Goal: Task Accomplishment & Management: Manage account settings

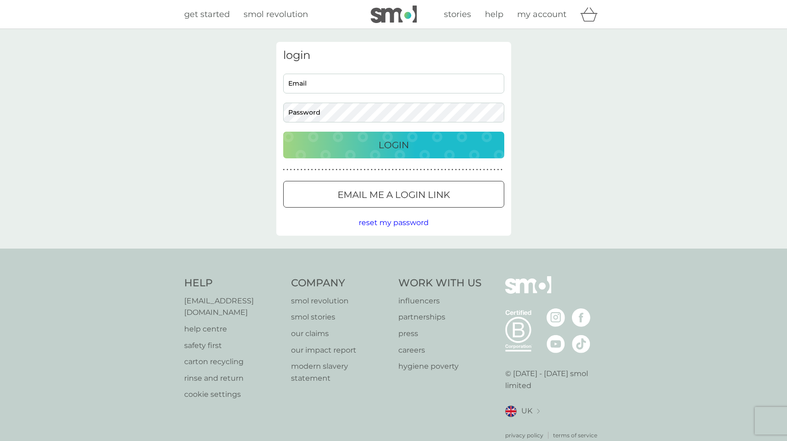
type input "[EMAIL_ADDRESS][DOMAIN_NAME]"
click at [378, 145] on p "Login" at bounding box center [393, 145] width 30 height 15
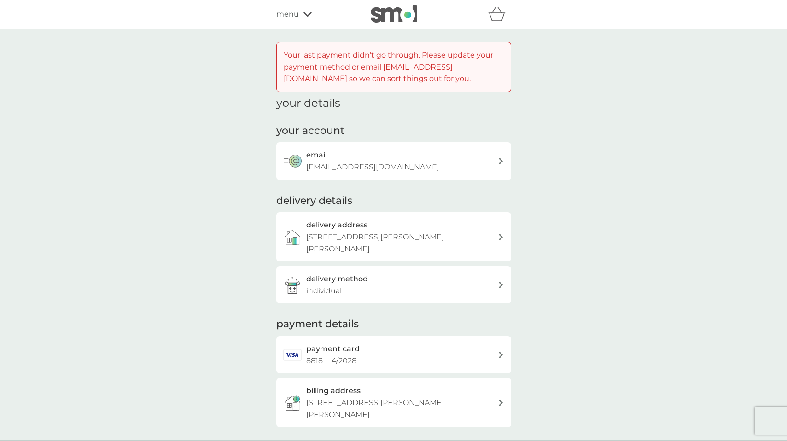
click at [289, 12] on span "menu" at bounding box center [287, 14] width 23 height 12
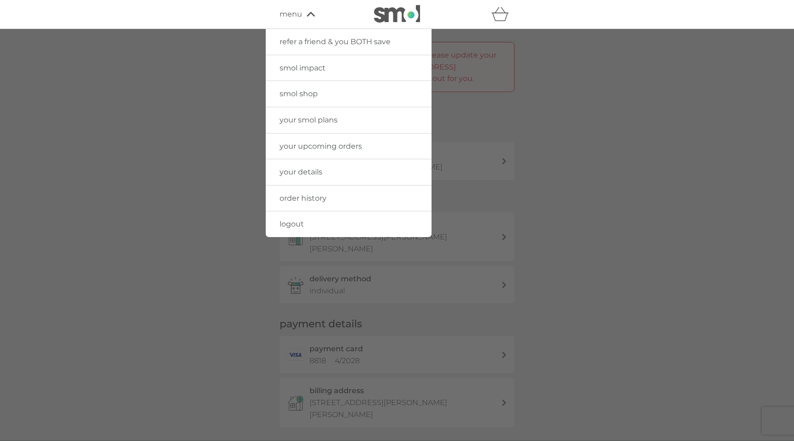
click at [319, 121] on span "your smol plans" at bounding box center [308, 120] width 58 height 9
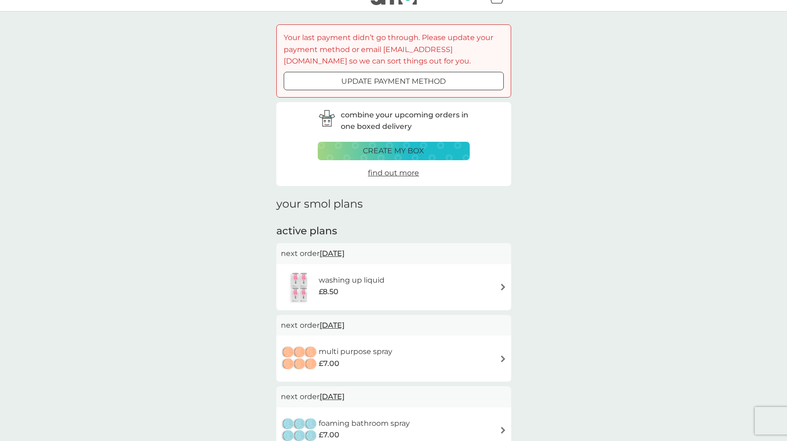
scroll to position [128, 0]
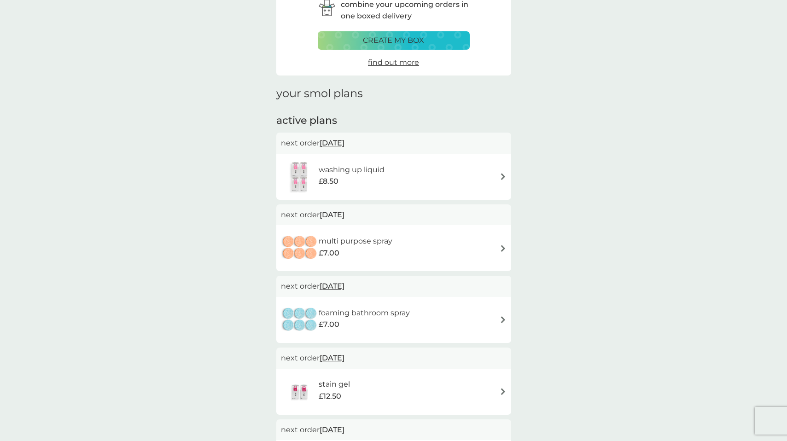
click at [368, 161] on div "washing up liquid £8.50" at bounding box center [337, 177] width 113 height 32
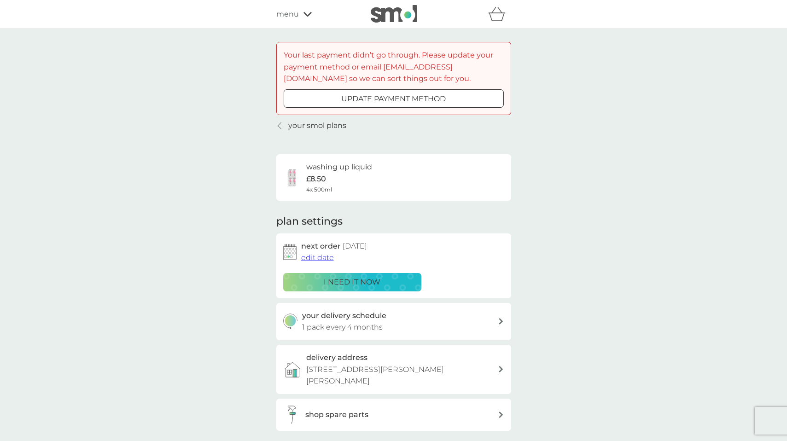
scroll to position [63, 0]
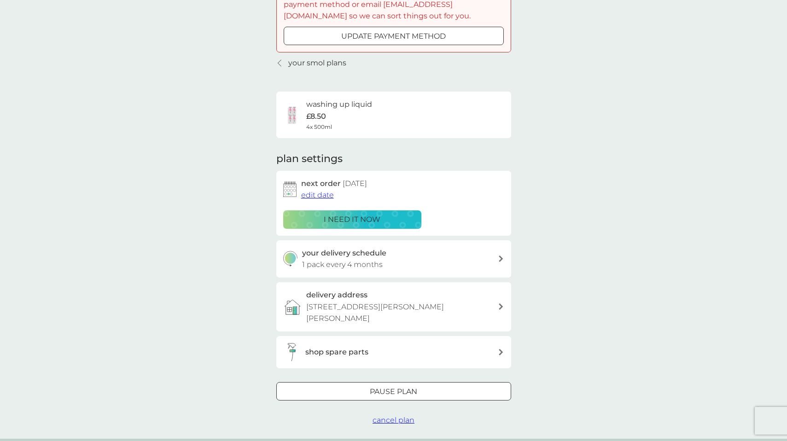
click at [431, 395] on div "Pause plan" at bounding box center [394, 392] width 234 height 12
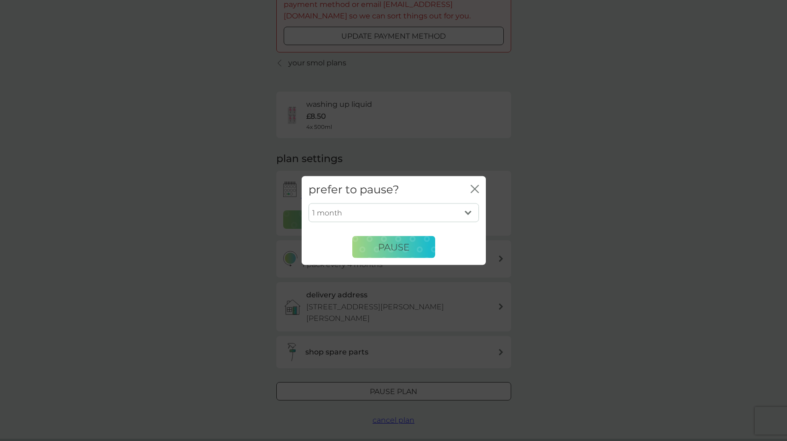
click at [475, 186] on icon "close" at bounding box center [475, 189] width 8 height 8
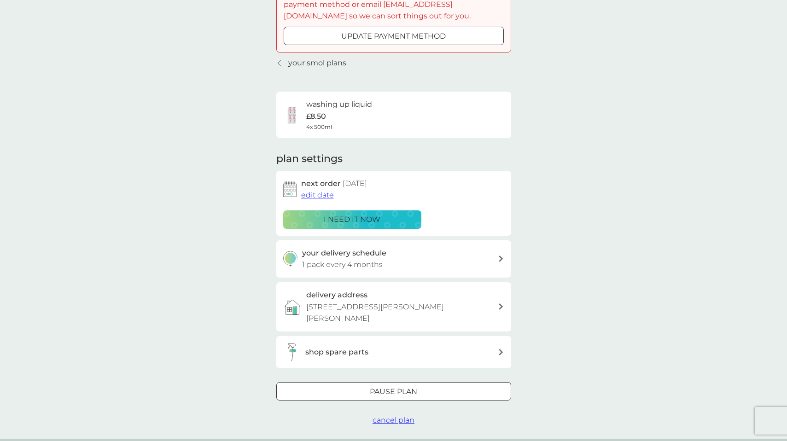
click at [391, 419] on span "cancel plan" at bounding box center [393, 420] width 42 height 9
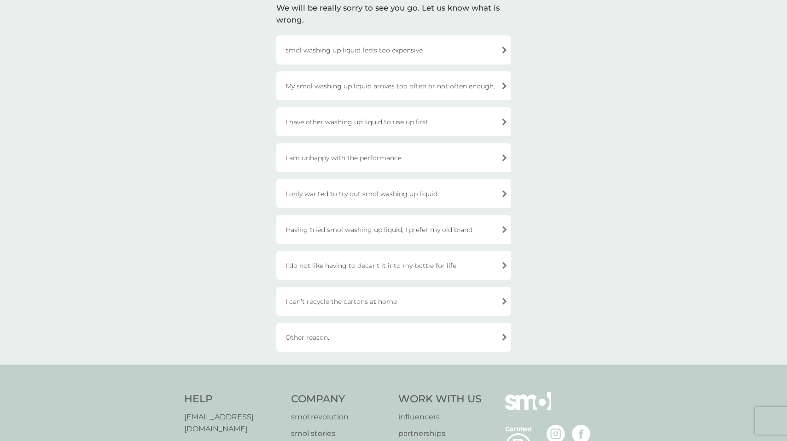
scroll to position [145, 0]
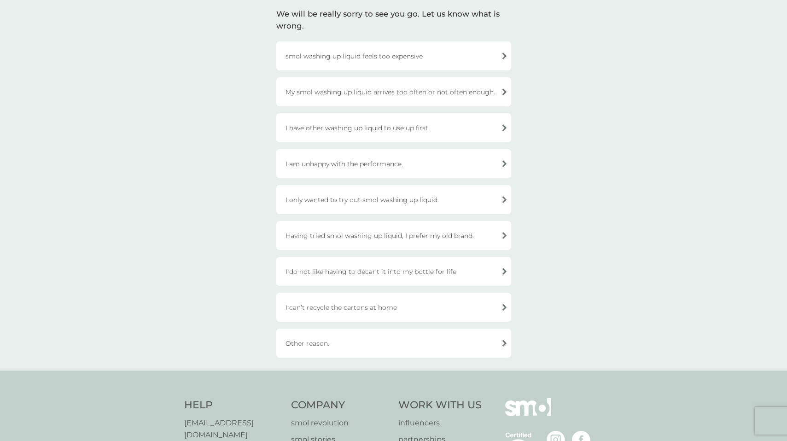
click at [370, 131] on div "I have other washing up liquid to use up first." at bounding box center [393, 127] width 235 height 29
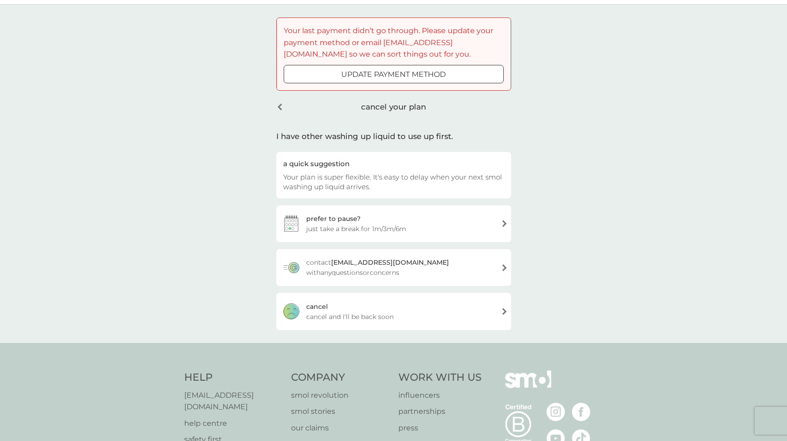
scroll to position [0, 0]
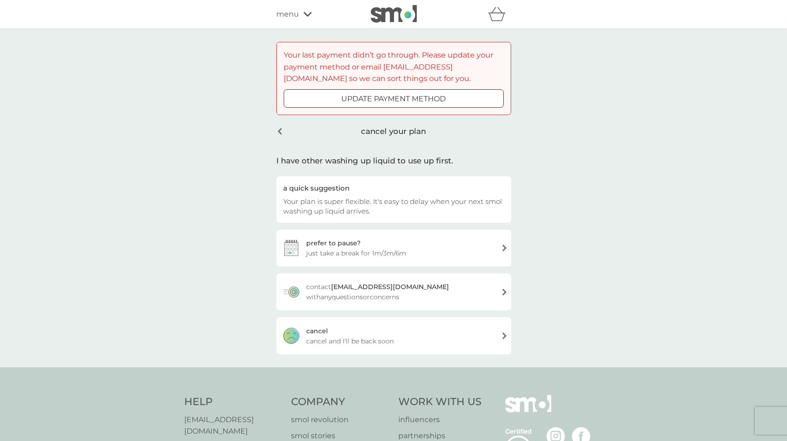
click at [401, 337] on div "cancel cancel and I'll be back soon" at bounding box center [393, 335] width 235 height 37
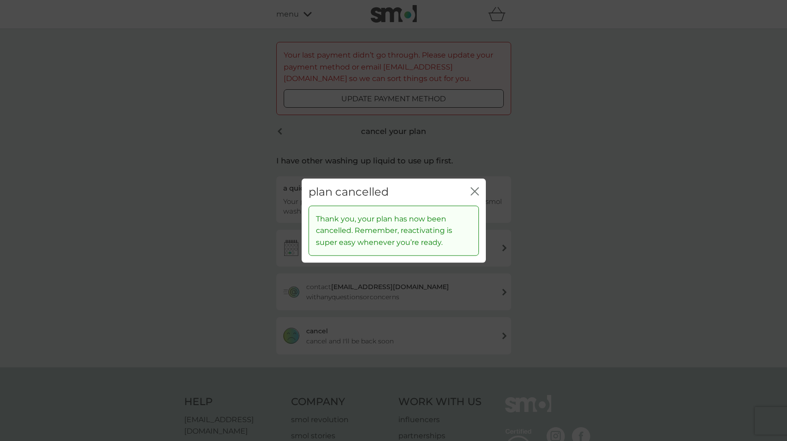
click at [474, 192] on g "close" at bounding box center [474, 191] width 7 height 7
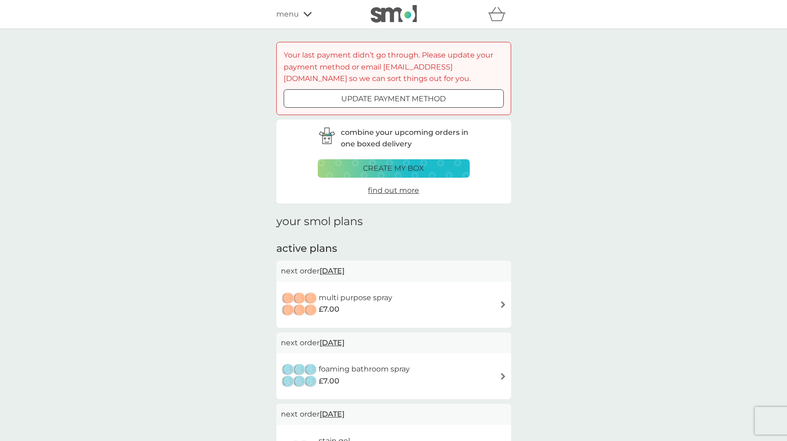
click at [305, 17] on icon at bounding box center [307, 15] width 8 height 6
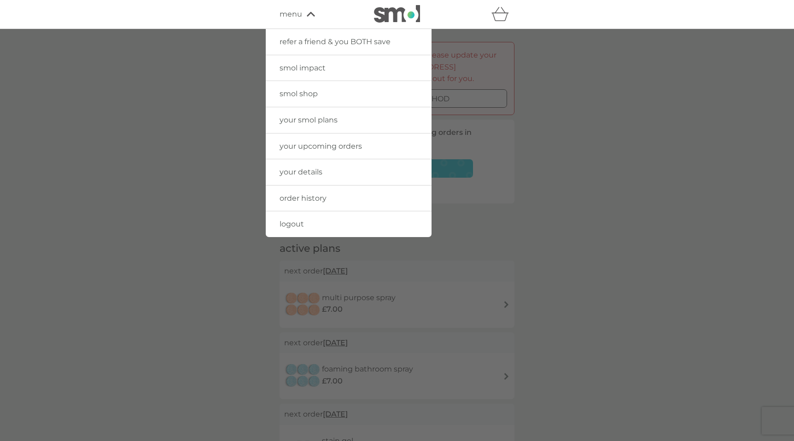
click at [309, 119] on span "your smol plans" at bounding box center [308, 120] width 58 height 9
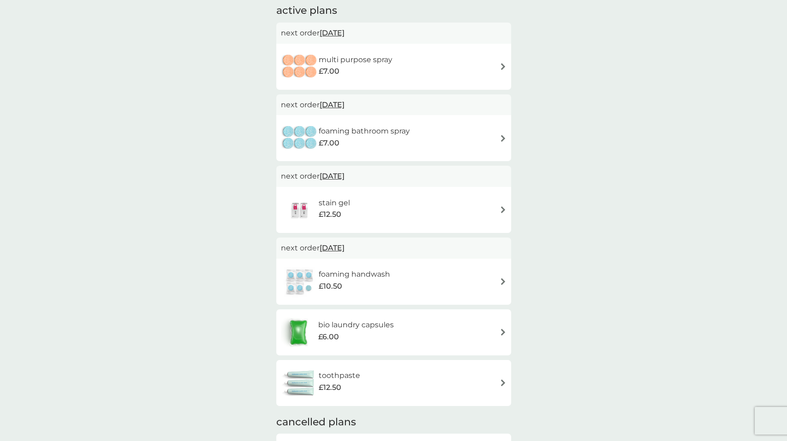
scroll to position [186, 0]
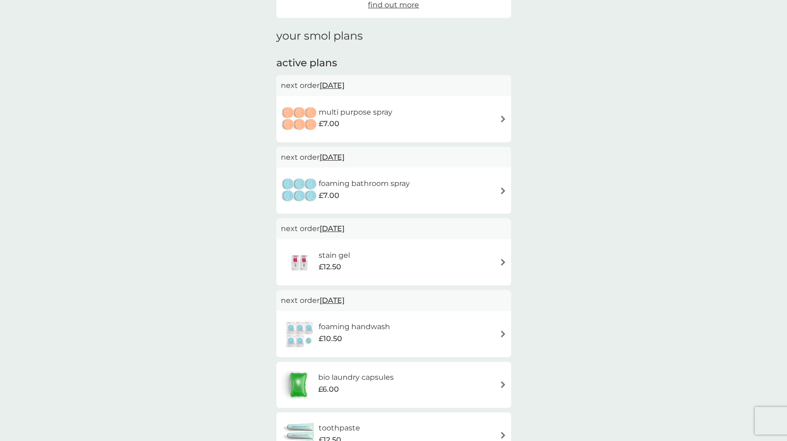
click at [437, 116] on div "multi purpose spray £7.00" at bounding box center [394, 119] width 226 height 32
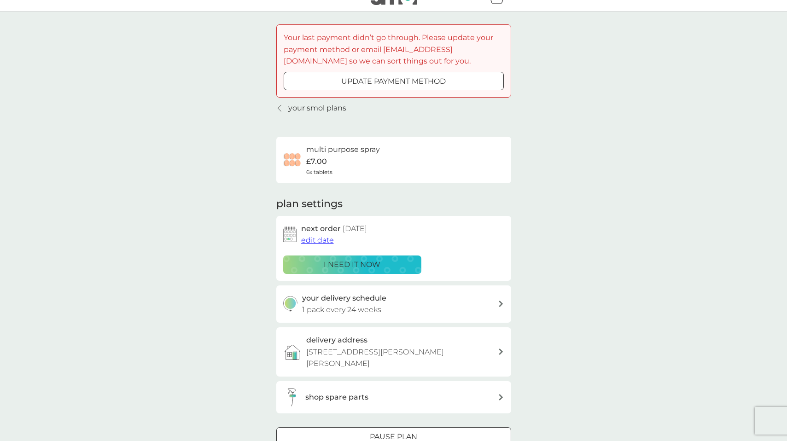
scroll to position [135, 0]
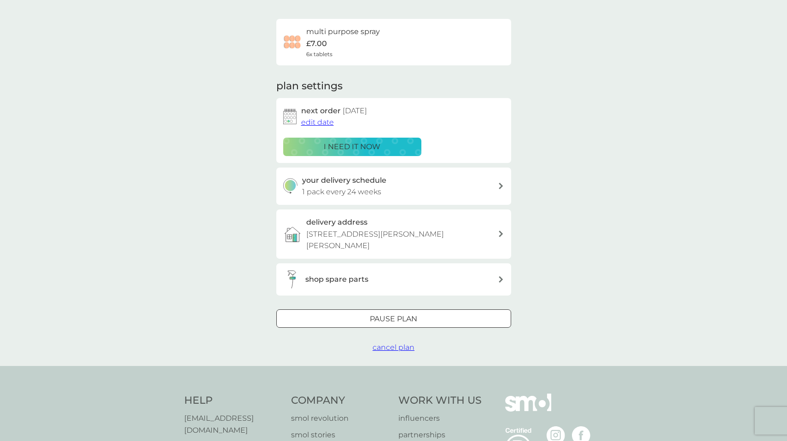
click at [383, 344] on span "cancel plan" at bounding box center [393, 347] width 42 height 9
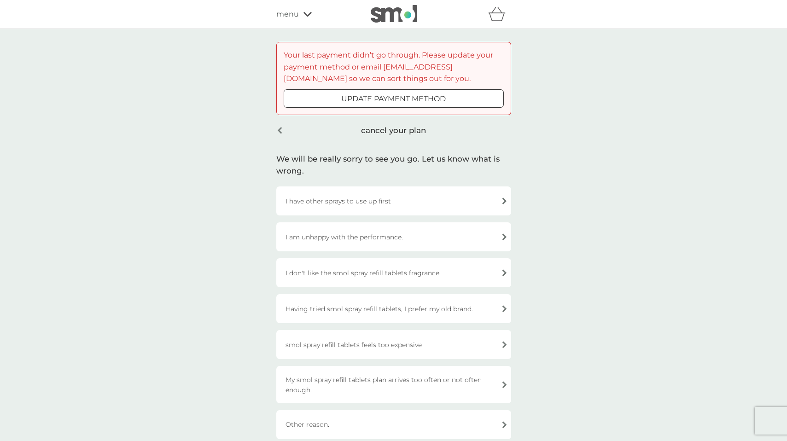
click at [386, 209] on div "I have other sprays to use up first" at bounding box center [393, 200] width 235 height 29
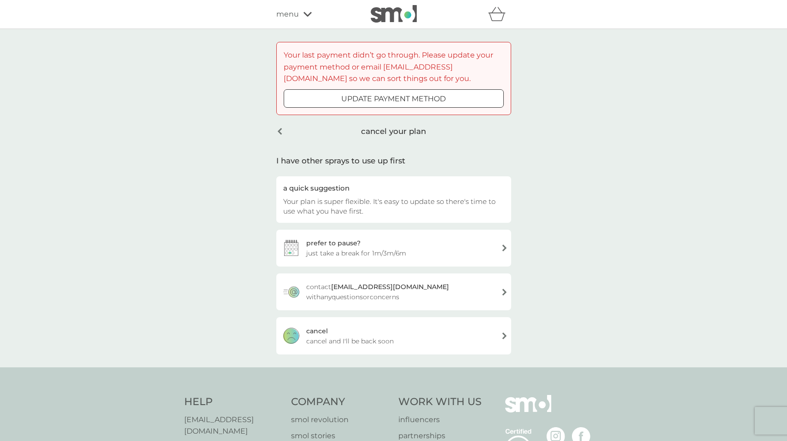
click at [395, 340] on div "cancel cancel and I'll be back soon" at bounding box center [393, 335] width 235 height 37
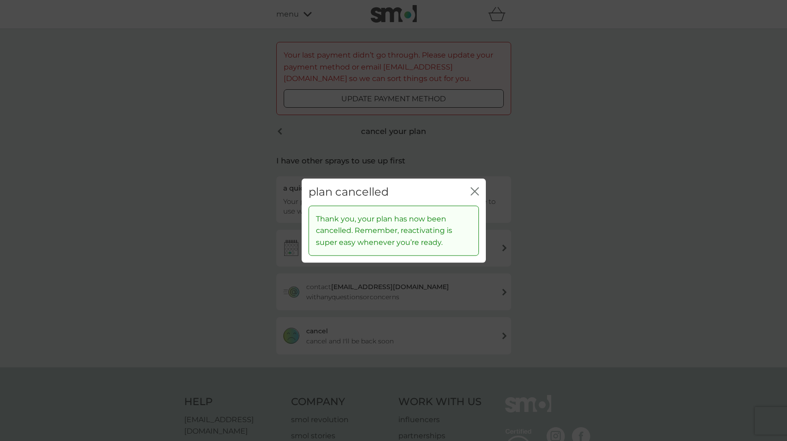
click at [478, 189] on icon "close" at bounding box center [475, 191] width 8 height 8
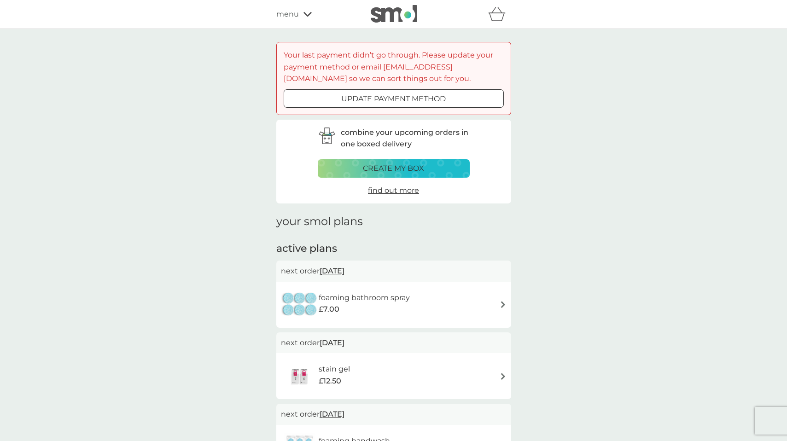
click at [301, 15] on div "menu" at bounding box center [315, 14] width 78 height 12
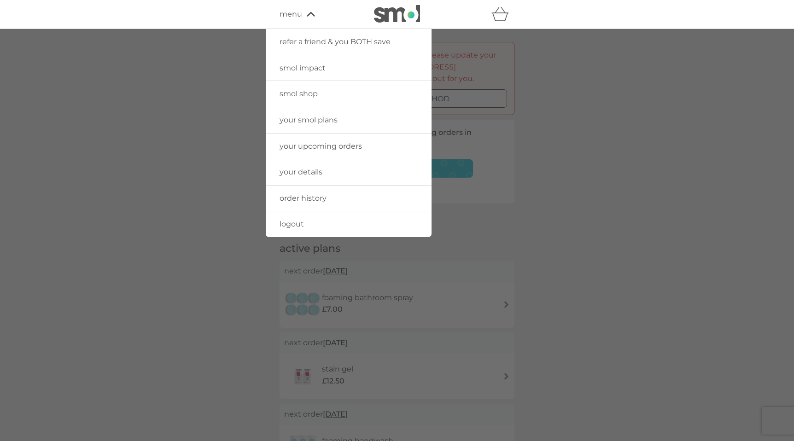
click at [311, 119] on span "your smol plans" at bounding box center [308, 120] width 58 height 9
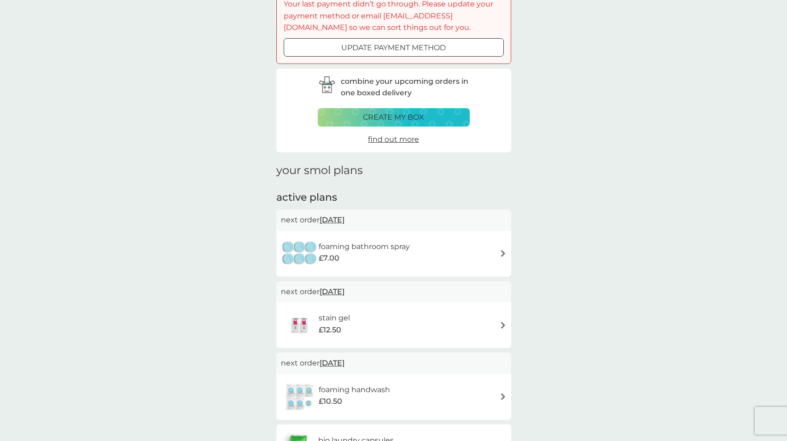
scroll to position [52, 0]
click at [374, 246] on h6 "foaming bathroom spray" at bounding box center [364, 246] width 91 height 12
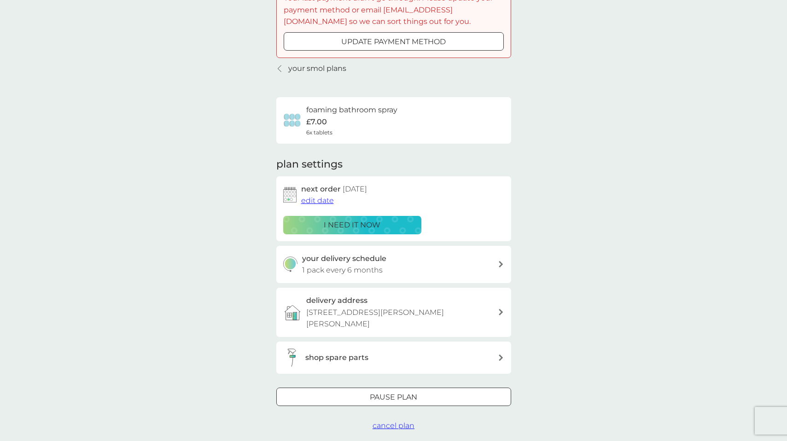
scroll to position [58, 0]
click at [385, 424] on span "cancel plan" at bounding box center [393, 425] width 42 height 9
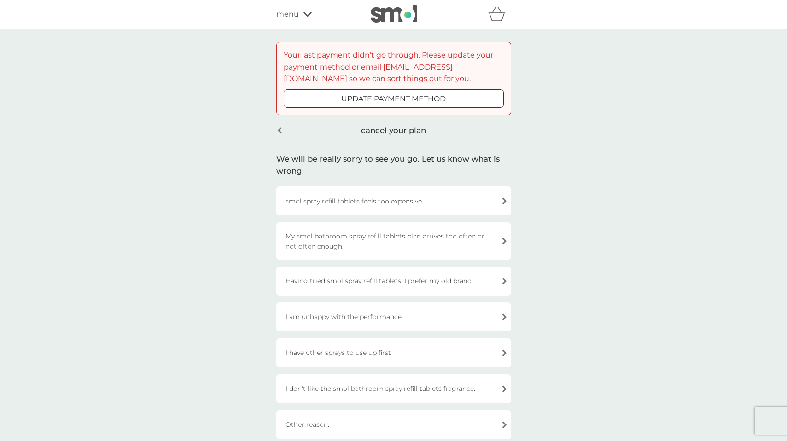
click at [378, 200] on div "smol spray refill tablets feels too expensive" at bounding box center [393, 200] width 235 height 29
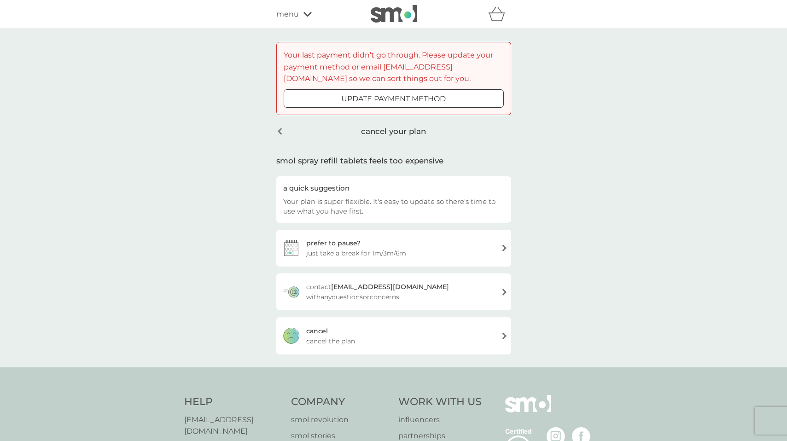
click at [342, 338] on span "cancel the plan" at bounding box center [330, 341] width 49 height 10
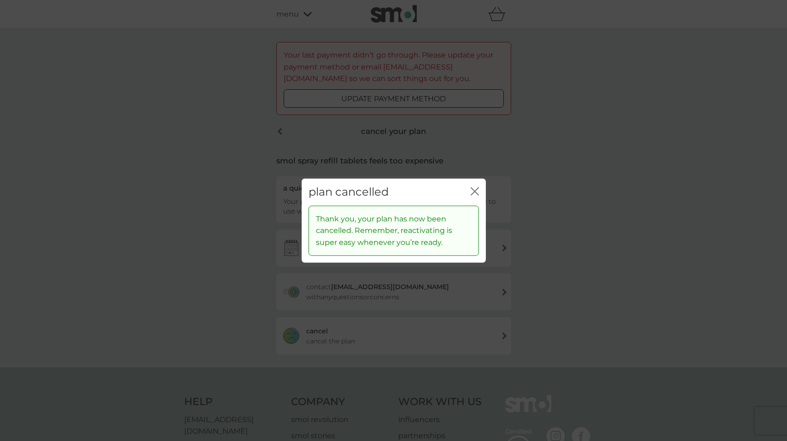
click at [484, 186] on div "plan cancelled close" at bounding box center [394, 192] width 184 height 27
click at [477, 188] on icon "close" at bounding box center [477, 191] width 4 height 7
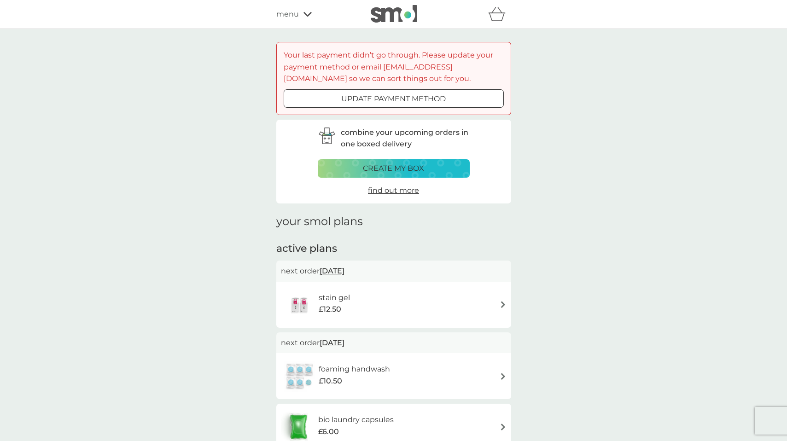
click at [298, 20] on div "menu" at bounding box center [315, 14] width 78 height 12
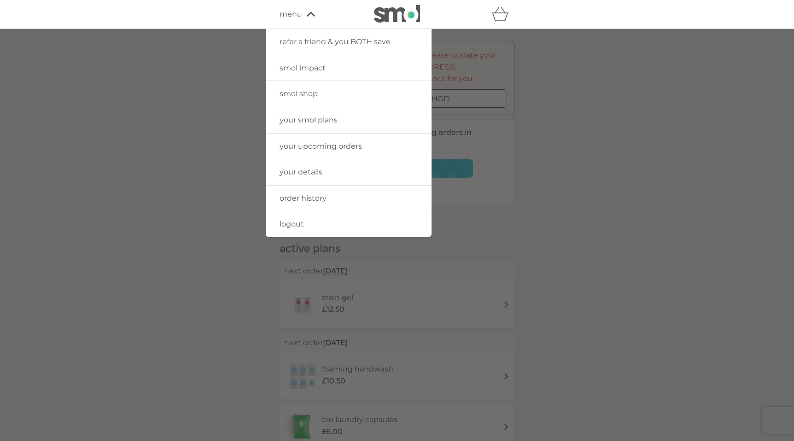
click at [291, 122] on span "your smol plans" at bounding box center [308, 120] width 58 height 9
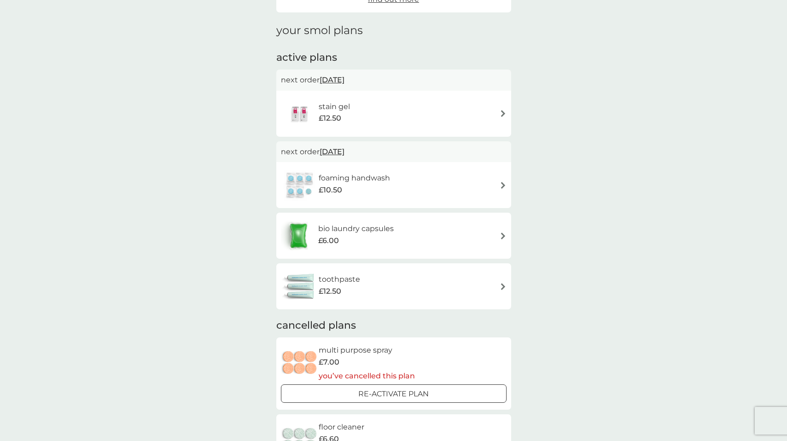
scroll to position [185, 0]
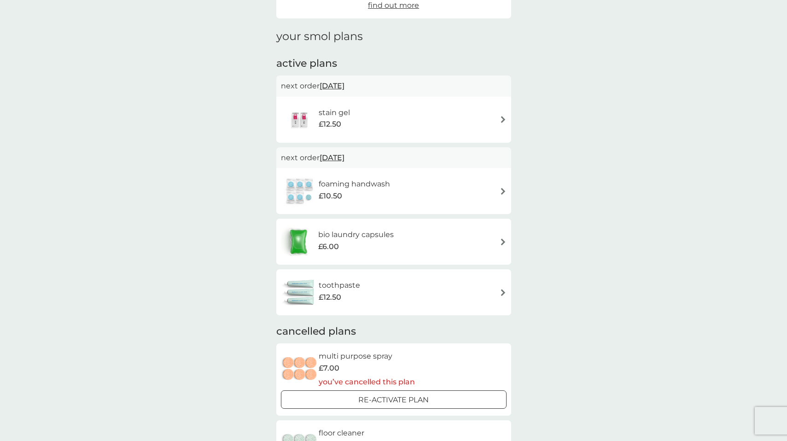
click at [435, 127] on div "stain gel £12.50" at bounding box center [394, 120] width 226 height 32
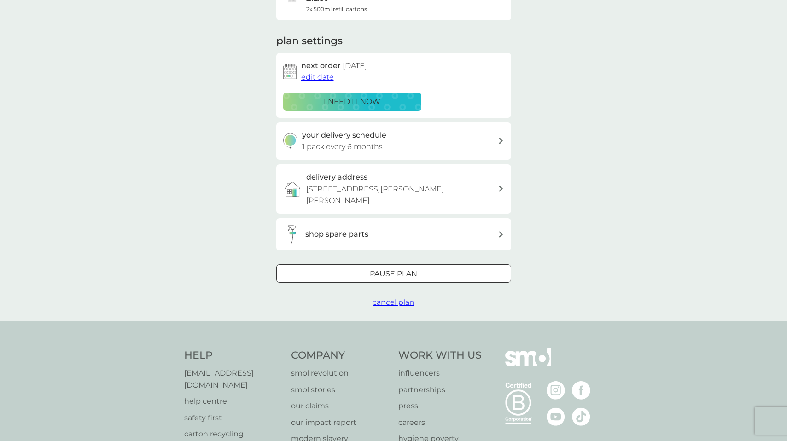
scroll to position [175, 0]
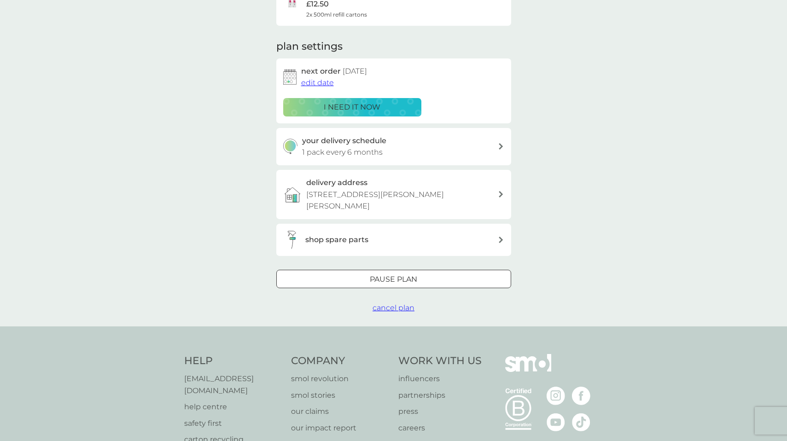
click at [394, 310] on span "cancel plan" at bounding box center [393, 307] width 42 height 9
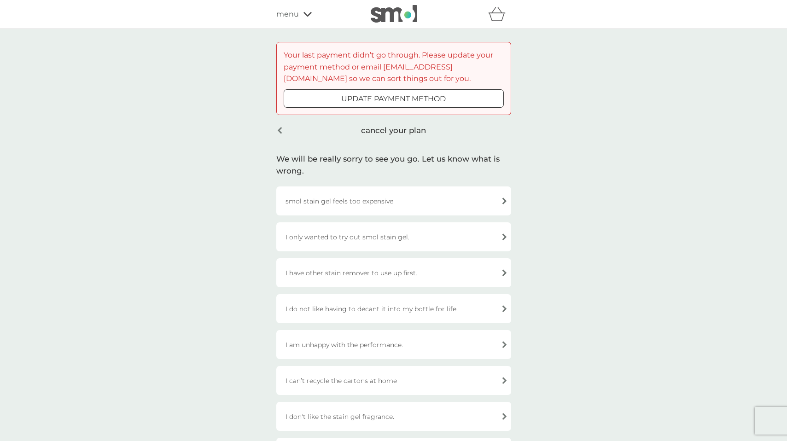
click at [387, 279] on div "I have other stain remover to use up first." at bounding box center [393, 272] width 235 height 29
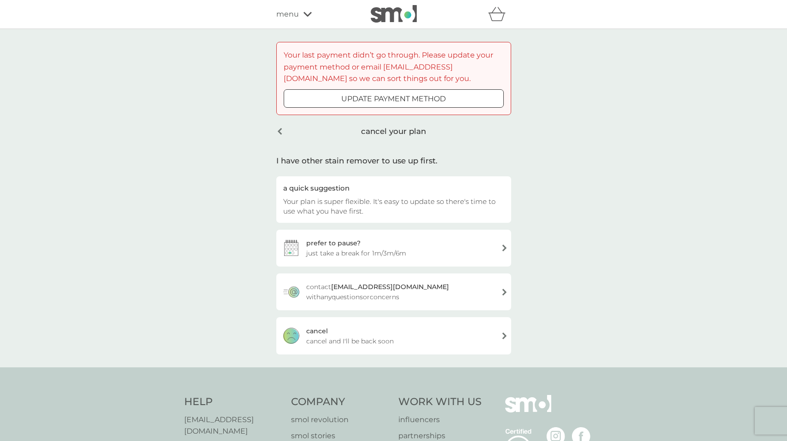
click at [378, 348] on div "cancel cancel and I'll be back soon" at bounding box center [393, 335] width 235 height 37
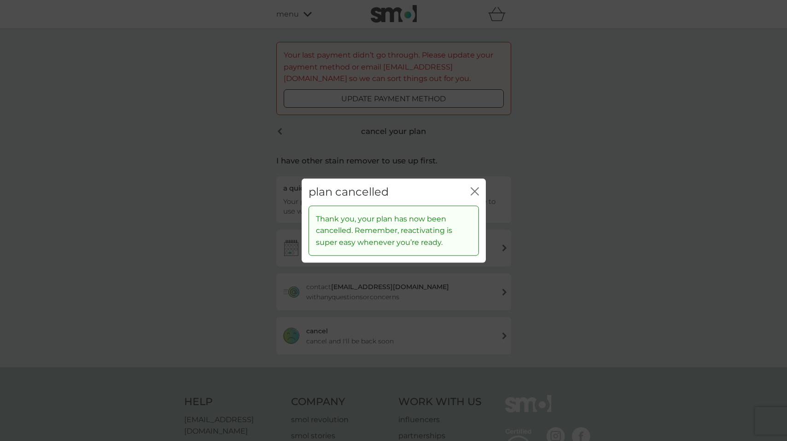
click at [475, 193] on icon "close" at bounding box center [475, 191] width 8 height 8
